Goal: Transaction & Acquisition: Obtain resource

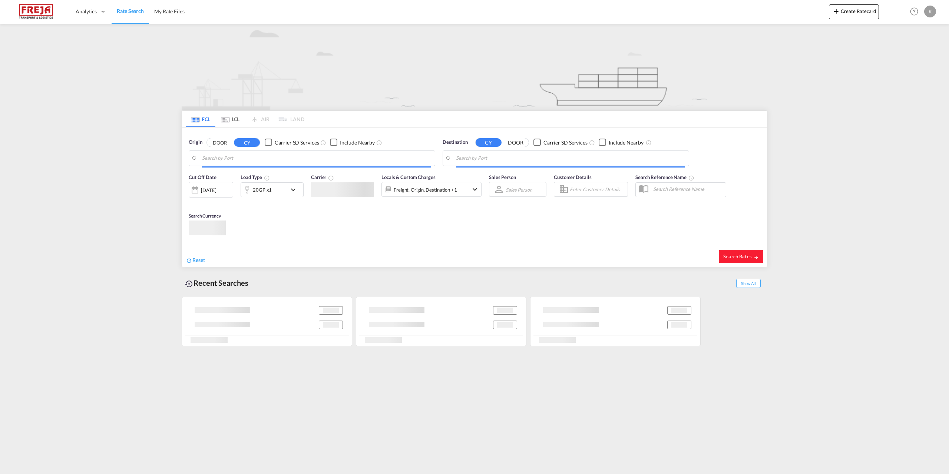
type input "Dalian, [GEOGRAPHIC_DATA]"
type input "[GEOGRAPHIC_DATA], [GEOGRAPHIC_DATA]"
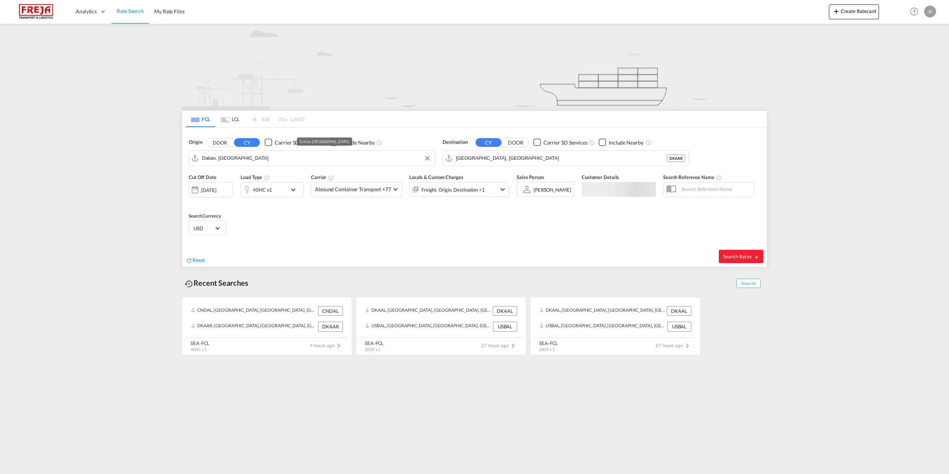
click at [232, 162] on input "Dalian, [GEOGRAPHIC_DATA]" at bounding box center [316, 158] width 229 height 11
click at [229, 176] on div "Shanghai [GEOGRAPHIC_DATA] CNSHA" at bounding box center [259, 179] width 141 height 22
type input "[GEOGRAPHIC_DATA], [GEOGRAPHIC_DATA]"
click at [540, 159] on input "[GEOGRAPHIC_DATA], [GEOGRAPHIC_DATA]" at bounding box center [570, 158] width 229 height 11
click at [292, 196] on div "40HC x1" at bounding box center [272, 189] width 63 height 15
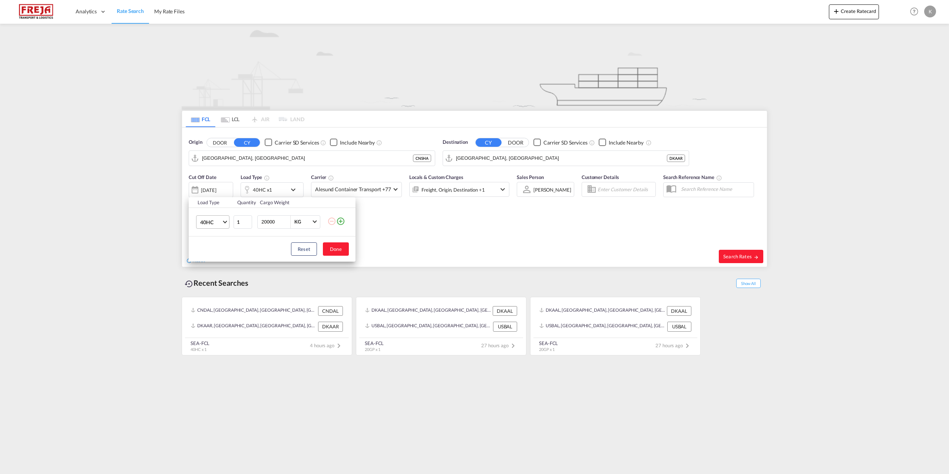
click at [202, 225] on span "40HC" at bounding box center [210, 222] width 21 height 7
click at [217, 190] on md-option "20GP" at bounding box center [219, 187] width 50 height 18
click at [341, 254] on button "Done" at bounding box center [336, 248] width 26 height 13
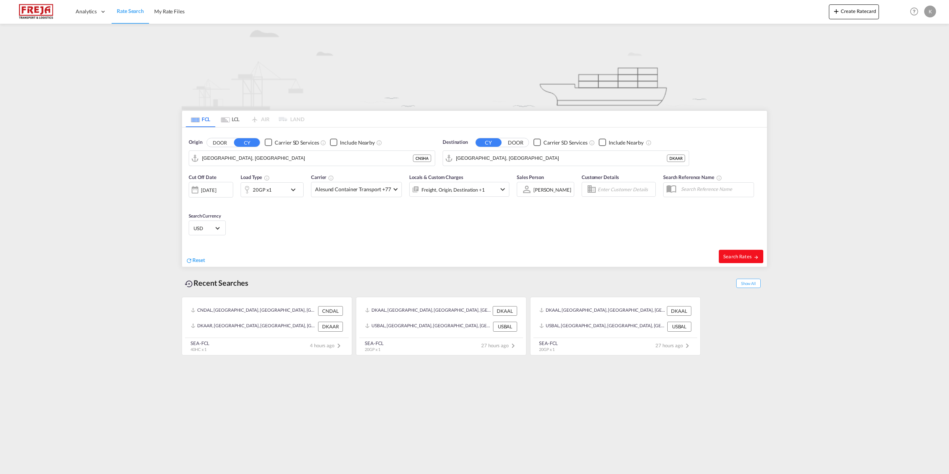
click at [752, 255] on span "Search Rates" at bounding box center [741, 257] width 36 height 6
type input "CNSHA to DKAAR / [DATE]"
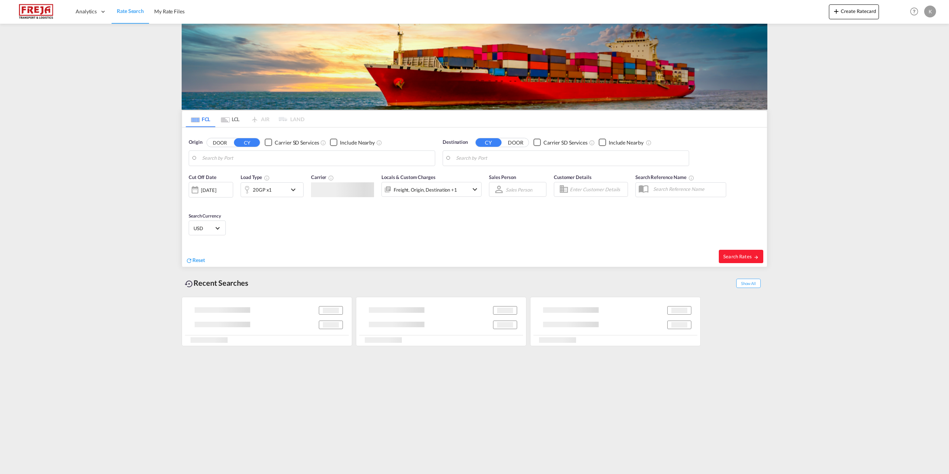
type input "[GEOGRAPHIC_DATA], [GEOGRAPHIC_DATA]"
click at [226, 160] on input "[GEOGRAPHIC_DATA], [GEOGRAPHIC_DATA]" at bounding box center [316, 158] width 229 height 11
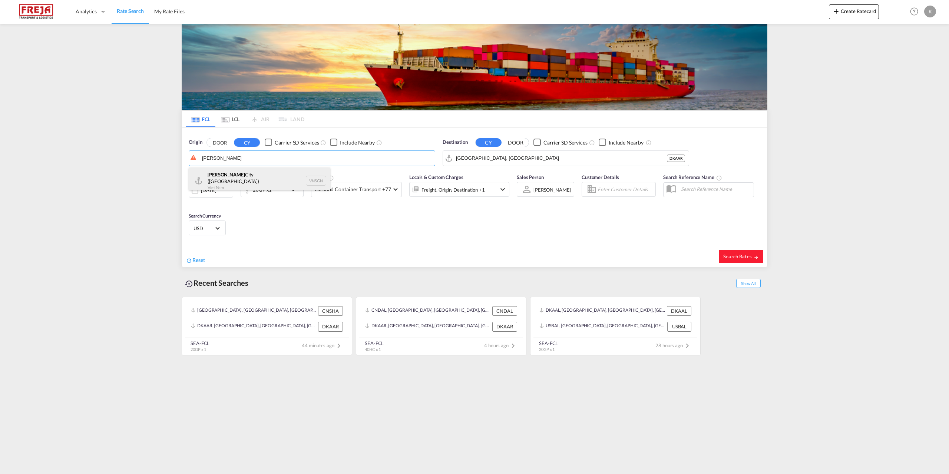
click at [239, 178] on div "Ho Chi Minh City (Saigon) Viet Nam VNSGN" at bounding box center [259, 181] width 141 height 27
type input "Ho Chi Minh City (Saigon), VNSGN"
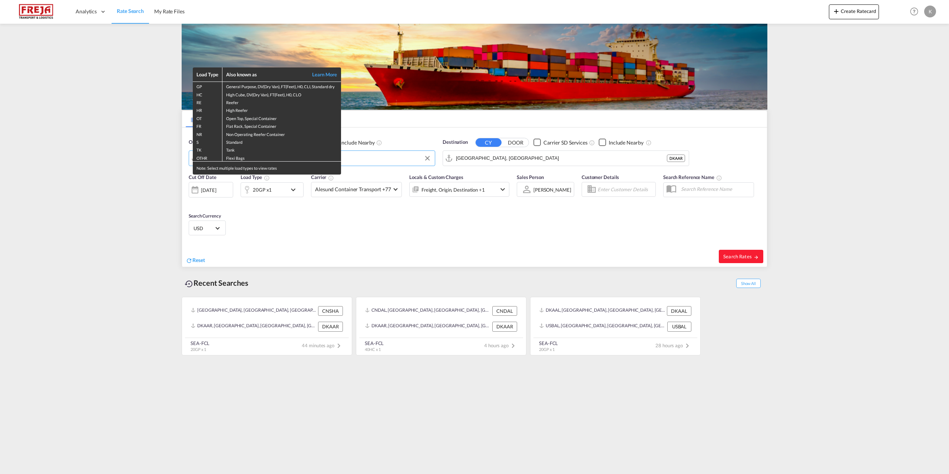
click at [498, 162] on div "Load Type Also known as Learn More GP General Purpose, DV(Dry Van), FT(Feet), H…" at bounding box center [474, 237] width 949 height 474
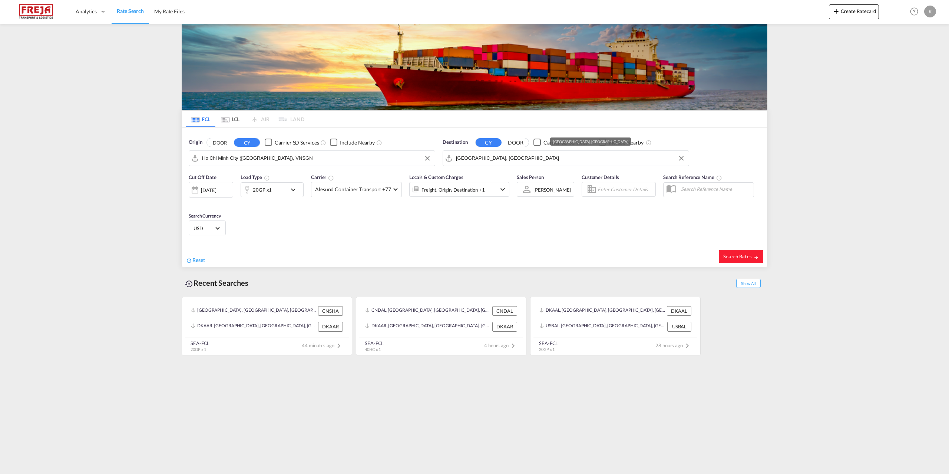
click at [496, 156] on input "[GEOGRAPHIC_DATA], [GEOGRAPHIC_DATA]" at bounding box center [570, 158] width 229 height 11
click at [487, 178] on div "Fredericia Denmark DKFRC" at bounding box center [513, 179] width 141 height 22
type input "Fredericia, DKFRC"
click at [257, 188] on div "20GP x1" at bounding box center [262, 190] width 19 height 10
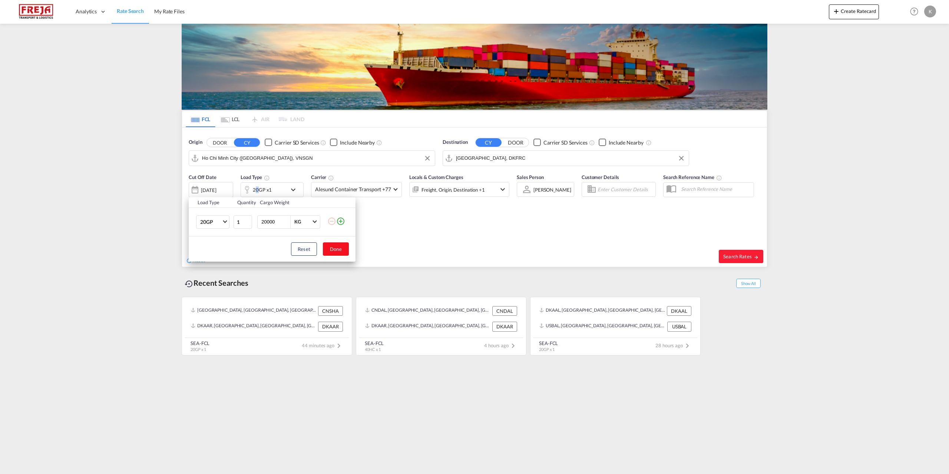
click at [338, 253] on button "Done" at bounding box center [336, 248] width 26 height 13
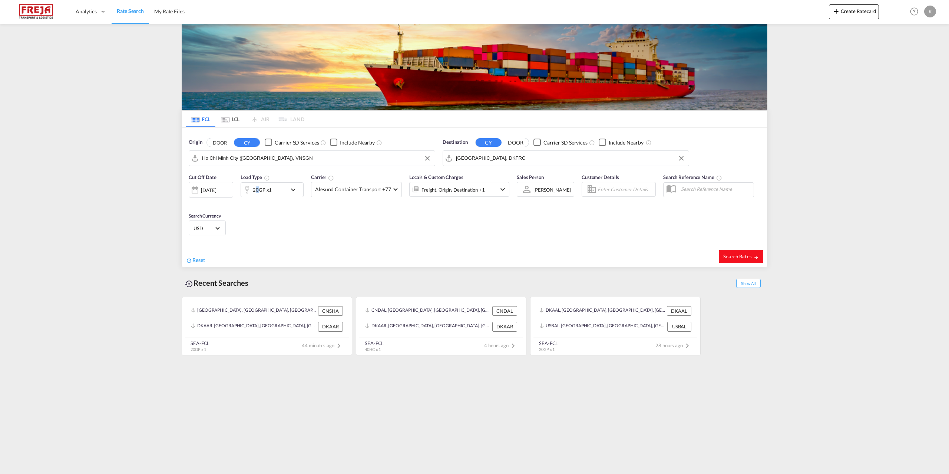
click at [752, 252] on button "Search Rates" at bounding box center [741, 256] width 44 height 13
type input "VNSGN to DKFRC / 17 Sep 2025"
